Goal: Transaction & Acquisition: Purchase product/service

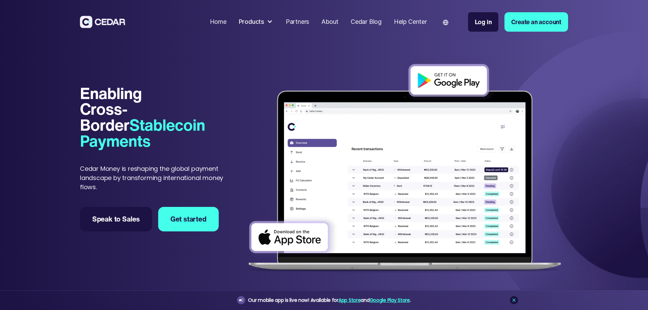
click at [277, 22] on div "Products" at bounding box center [256, 21] width 41 height 15
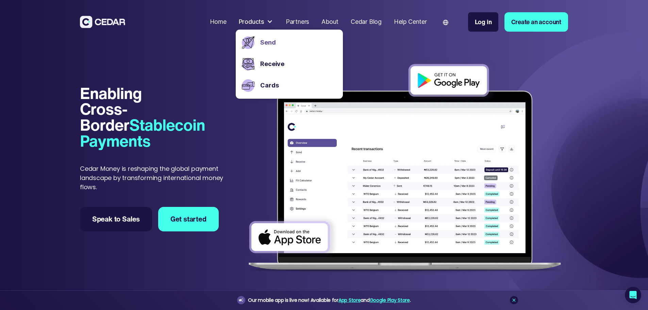
click at [294, 44] on link "Send" at bounding box center [298, 42] width 76 height 9
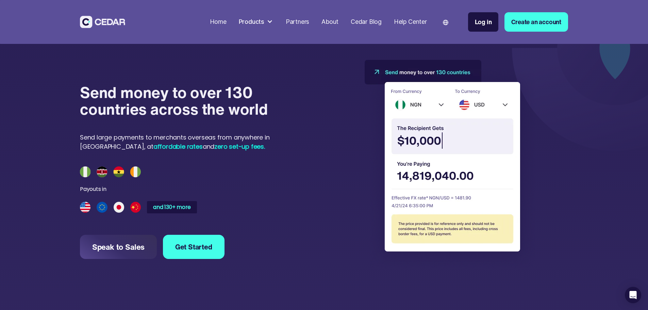
scroll to position [646, 0]
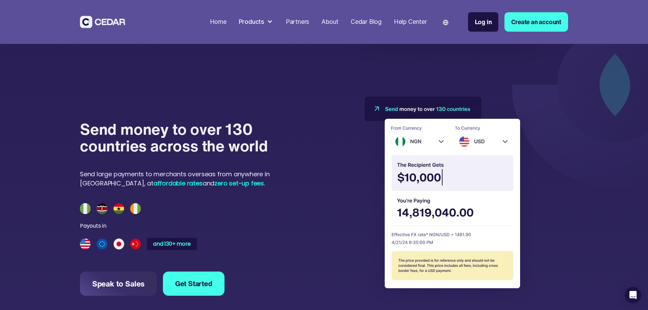
click at [0, 0] on img at bounding box center [0, 0] width 0 height 0
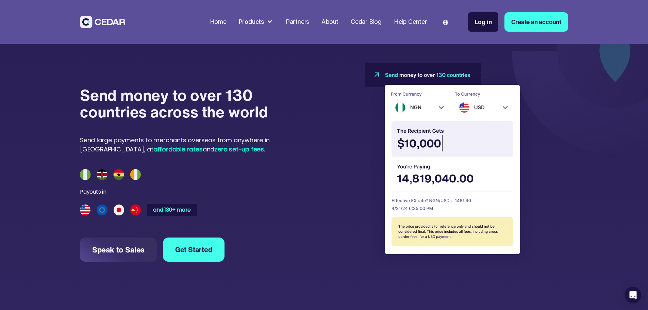
click at [0, 0] on div "The Recipient Gets" at bounding box center [0, 0] width 0 height 0
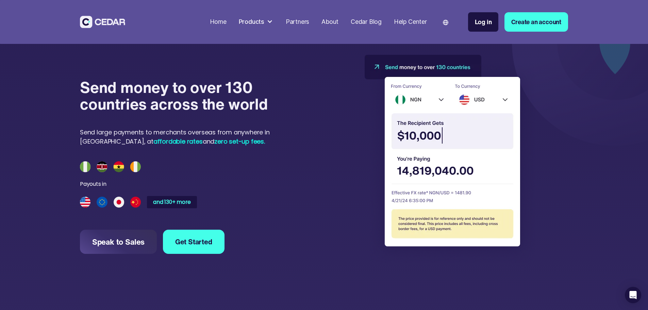
scroll to position [714, 0]
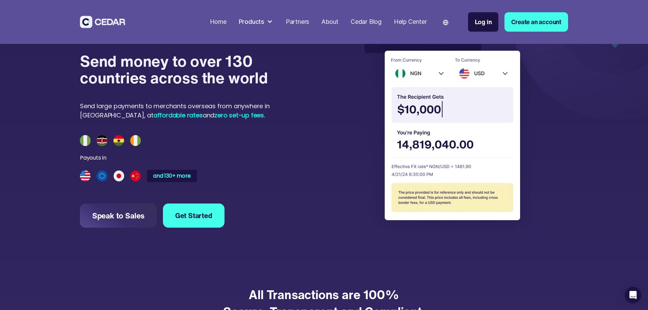
click at [0, 0] on div "From country To country The Recipient Gets You're paying EFFECTIVE FX RATE* The…" at bounding box center [0, 0] width 0 height 0
click at [0, 0] on input "payField" at bounding box center [0, 0] width 0 height 0
drag, startPoint x: 338, startPoint y: 128, endPoint x: 339, endPoint y: 135, distance: 7.5
click at [0, 0] on div "payField" at bounding box center [0, 0] width 0 height 0
click at [0, 0] on div "From country To country The Recipient Gets You're paying EFFECTIVE FX RATE* The…" at bounding box center [0, 0] width 0 height 0
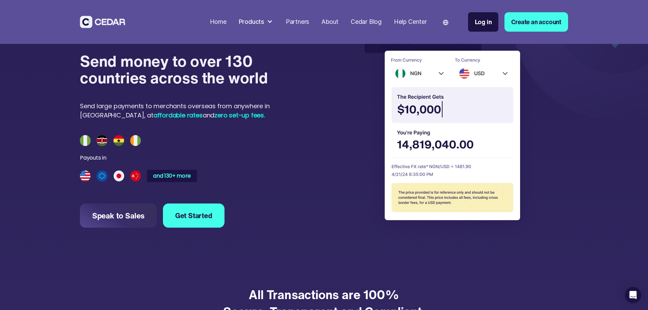
click at [0, 0] on img at bounding box center [0, 0] width 0 height 0
click at [0, 0] on div "payField" at bounding box center [0, 0] width 0 height 0
click at [0, 0] on img at bounding box center [0, 0] width 0 height 0
click at [0, 0] on div "EFFECTIVE FX RATE*" at bounding box center [0, 0] width 0 height 0
click at [0, 0] on div "payField" at bounding box center [0, 0] width 0 height 0
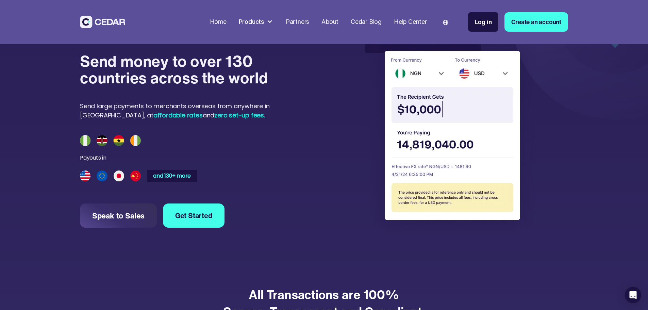
click at [0, 0] on img at bounding box center [0, 0] width 0 height 0
click at [0, 0] on div "From country To country The Recipient Gets You're paying EFFECTIVE FX RATE* The…" at bounding box center [0, 0] width 0 height 0
click at [480, 119] on img at bounding box center [450, 133] width 170 height 208
click at [498, 122] on img at bounding box center [450, 133] width 170 height 208
click at [501, 122] on img at bounding box center [450, 133] width 170 height 208
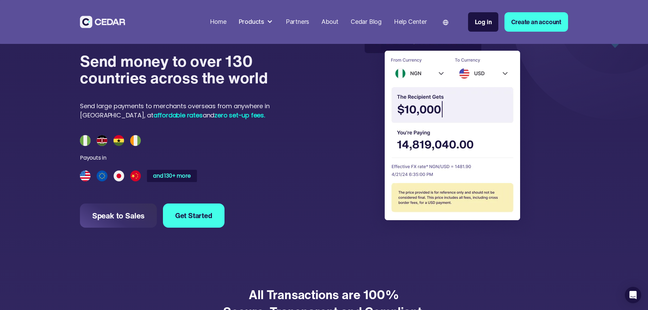
click at [478, 127] on img at bounding box center [450, 133] width 170 height 208
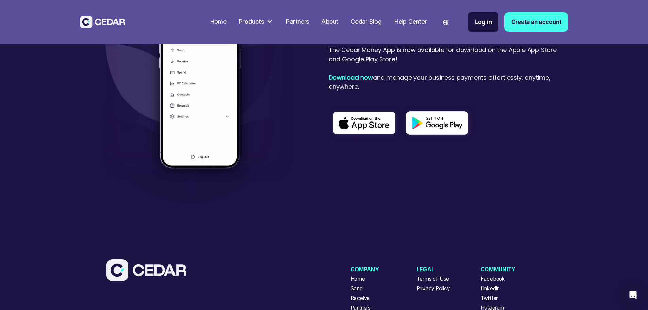
scroll to position [2041, 0]
click at [264, 23] on div "Products" at bounding box center [252, 21] width 26 height 9
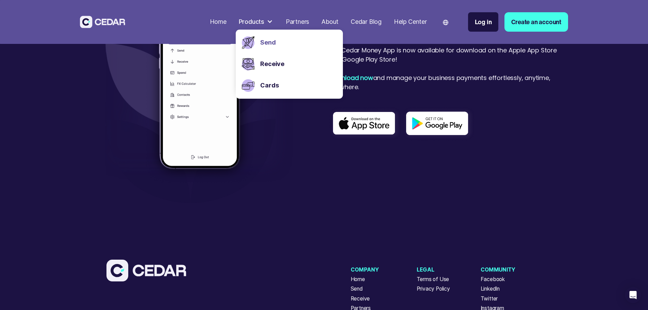
click at [294, 40] on link "Send" at bounding box center [298, 42] width 76 height 9
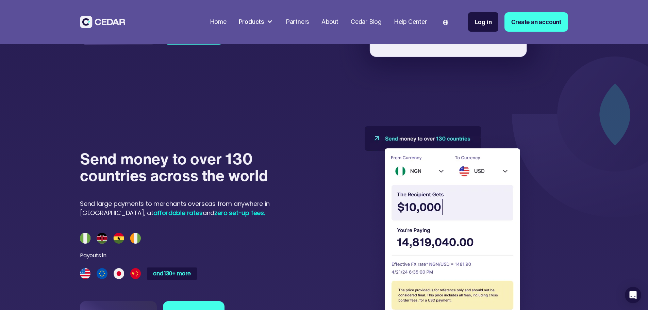
scroll to position [714, 0]
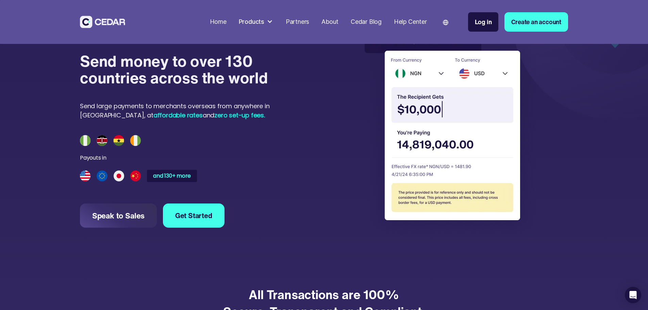
click at [500, 122] on img at bounding box center [450, 133] width 170 height 208
click at [489, 157] on img at bounding box center [450, 133] width 170 height 208
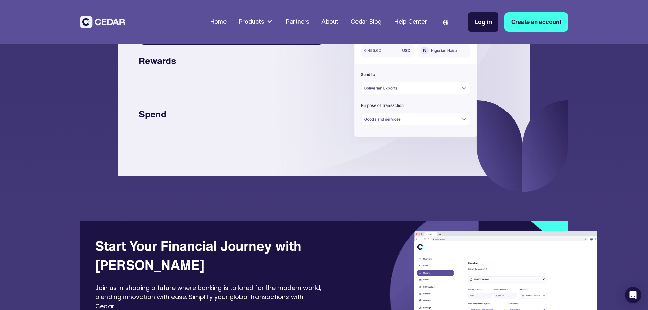
scroll to position [1565, 0]
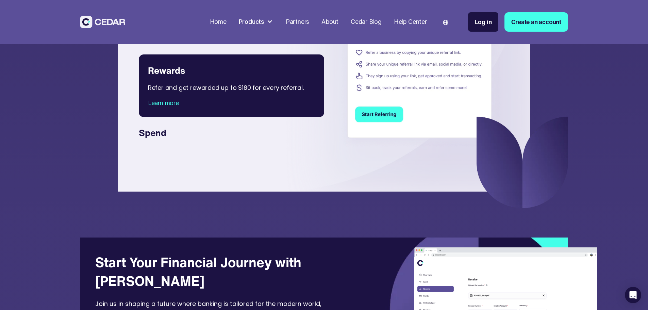
click at [264, 21] on div "Products" at bounding box center [252, 21] width 26 height 9
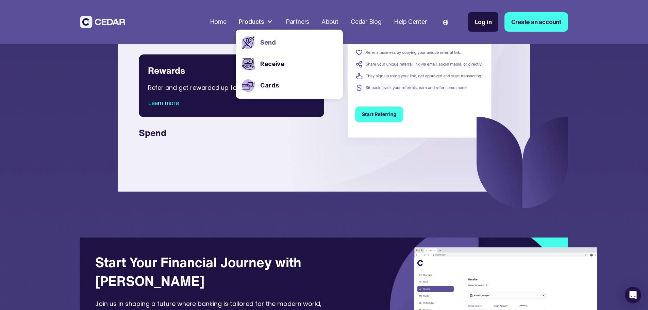
click at [296, 43] on link "Send" at bounding box center [298, 42] width 76 height 9
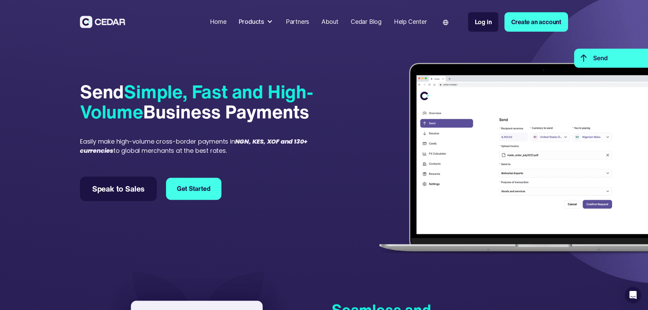
click at [198, 200] on link "Get Started" at bounding box center [193, 189] width 55 height 22
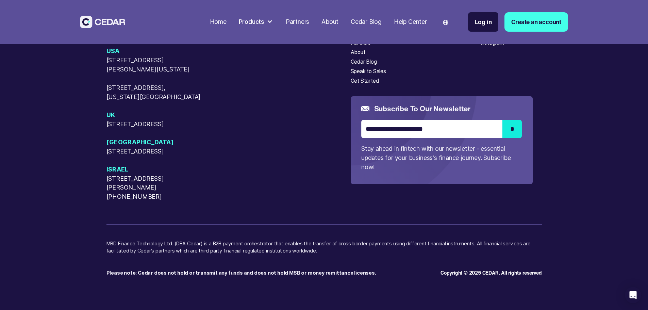
scroll to position [2570, 0]
click at [363, 28] on div "Send" at bounding box center [357, 24] width 12 height 8
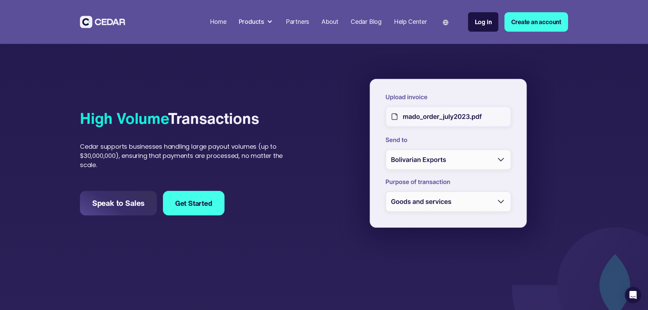
scroll to position [476, 0]
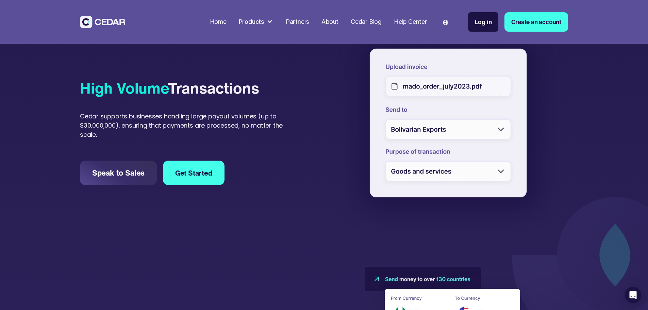
click at [418, 182] on div at bounding box center [450, 125] width 236 height 231
click at [500, 178] on div at bounding box center [450, 125] width 236 height 231
click at [420, 222] on div at bounding box center [450, 125] width 236 height 231
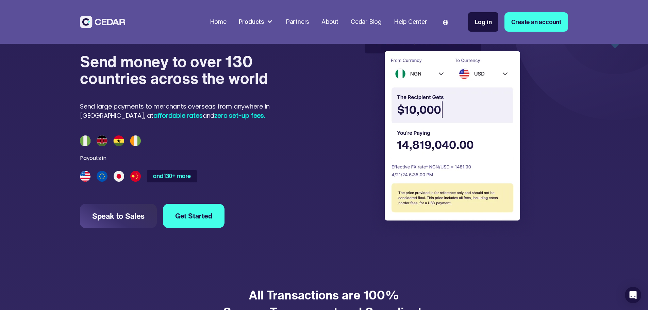
scroll to position [714, 0]
click at [448, 23] on img at bounding box center [445, 22] width 5 height 5
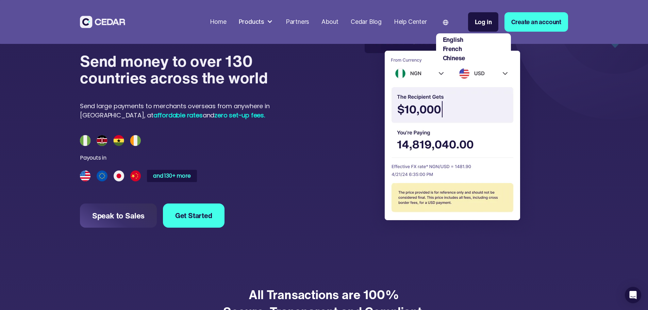
click at [382, 22] on div "Cedar Blog" at bounding box center [366, 21] width 31 height 9
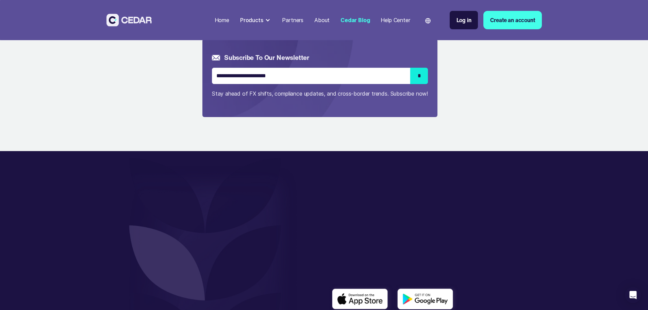
scroll to position [680, 0]
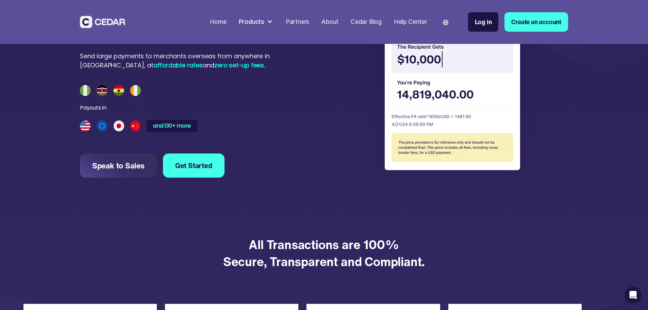
scroll to position [748, 0]
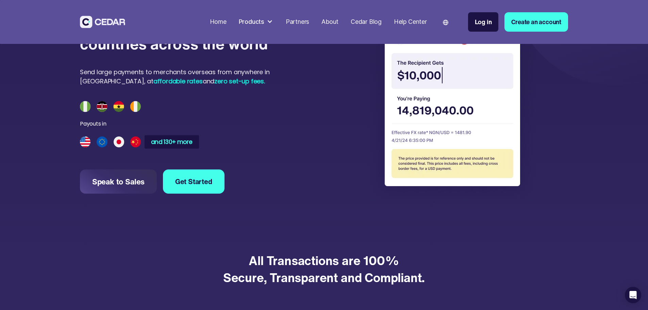
click at [161, 145] on div "and 130+ more" at bounding box center [171, 142] width 41 height 6
click at [186, 145] on div "and 130+ more" at bounding box center [171, 142] width 41 height 6
drag, startPoint x: 185, startPoint y: 204, endPoint x: 168, endPoint y: 209, distance: 17.7
click at [162, 214] on div "Send money to over 130 countries across the world Send large payments to mercha…" at bounding box center [185, 105] width 211 height 215
click at [168, 145] on div "and 130+ more" at bounding box center [171, 142] width 41 height 6
